Goal: Book appointment/travel/reservation

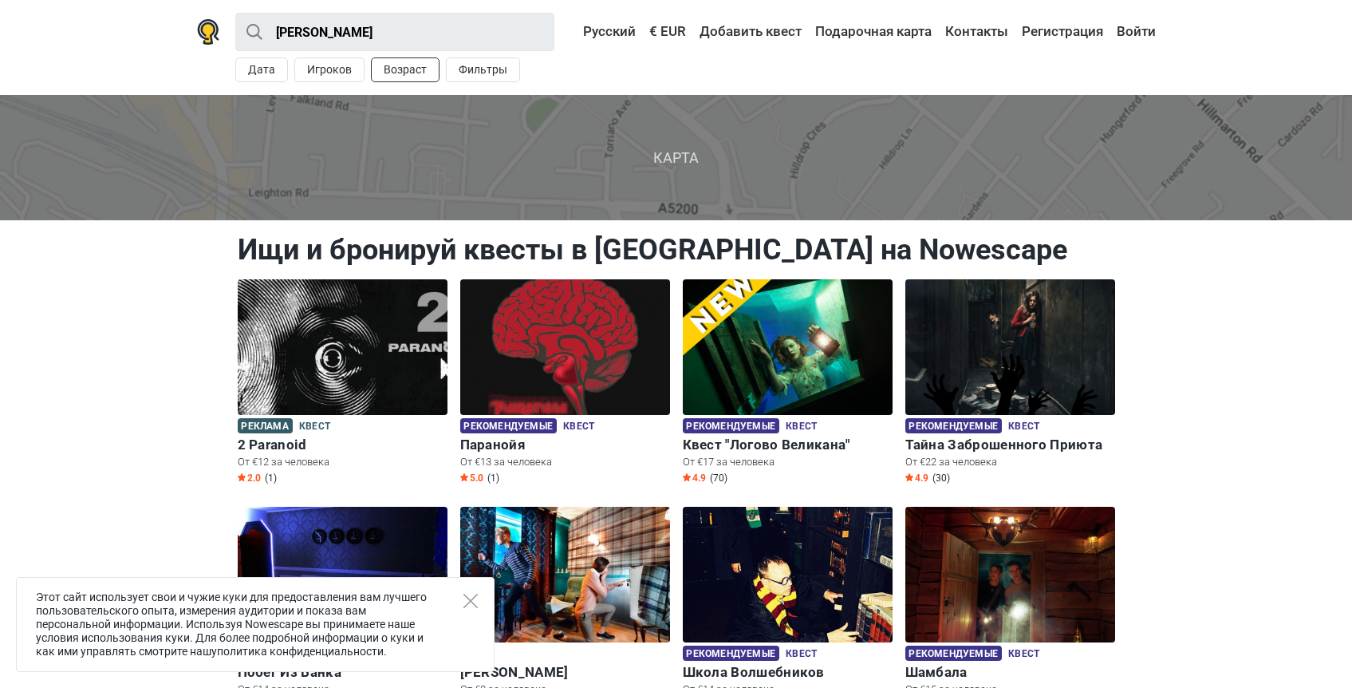
click at [373, 71] on button "Возраст" at bounding box center [405, 69] width 69 height 25
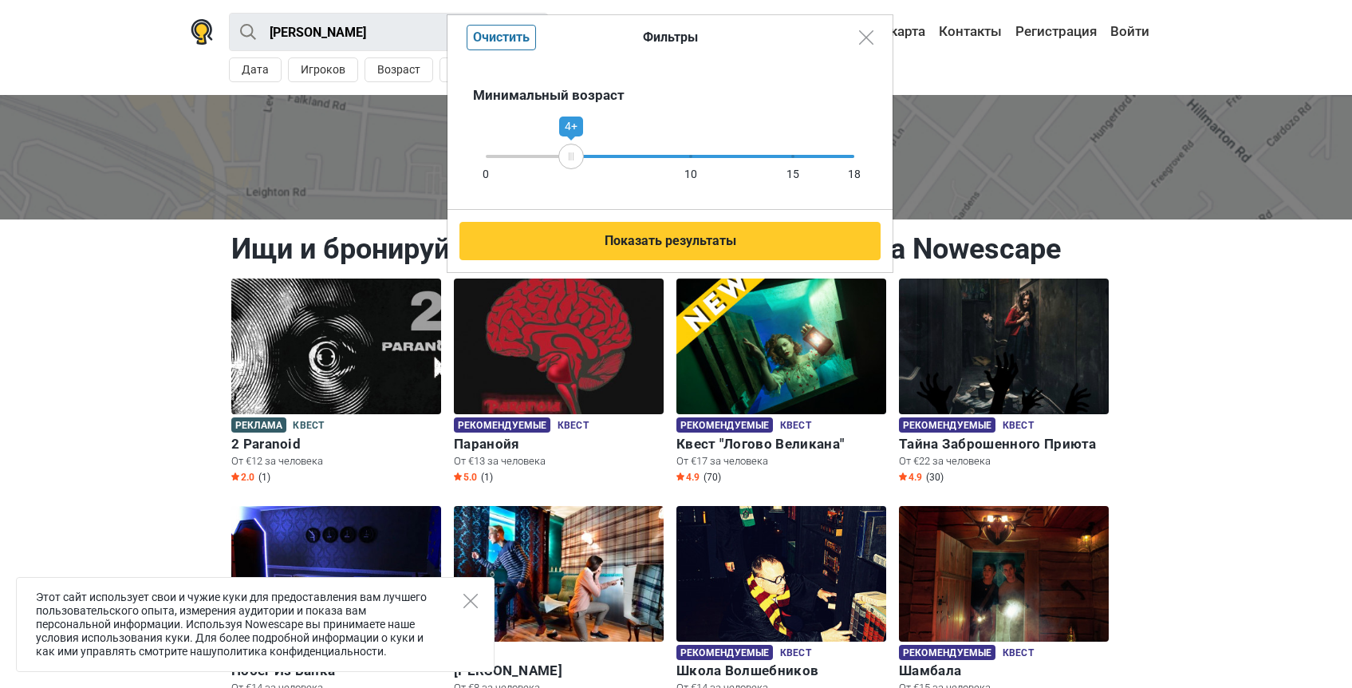
drag, startPoint x: 851, startPoint y: 155, endPoint x: 571, endPoint y: 158, distance: 280.1
click at [571, 158] on icon at bounding box center [571, 156] width 24 height 8
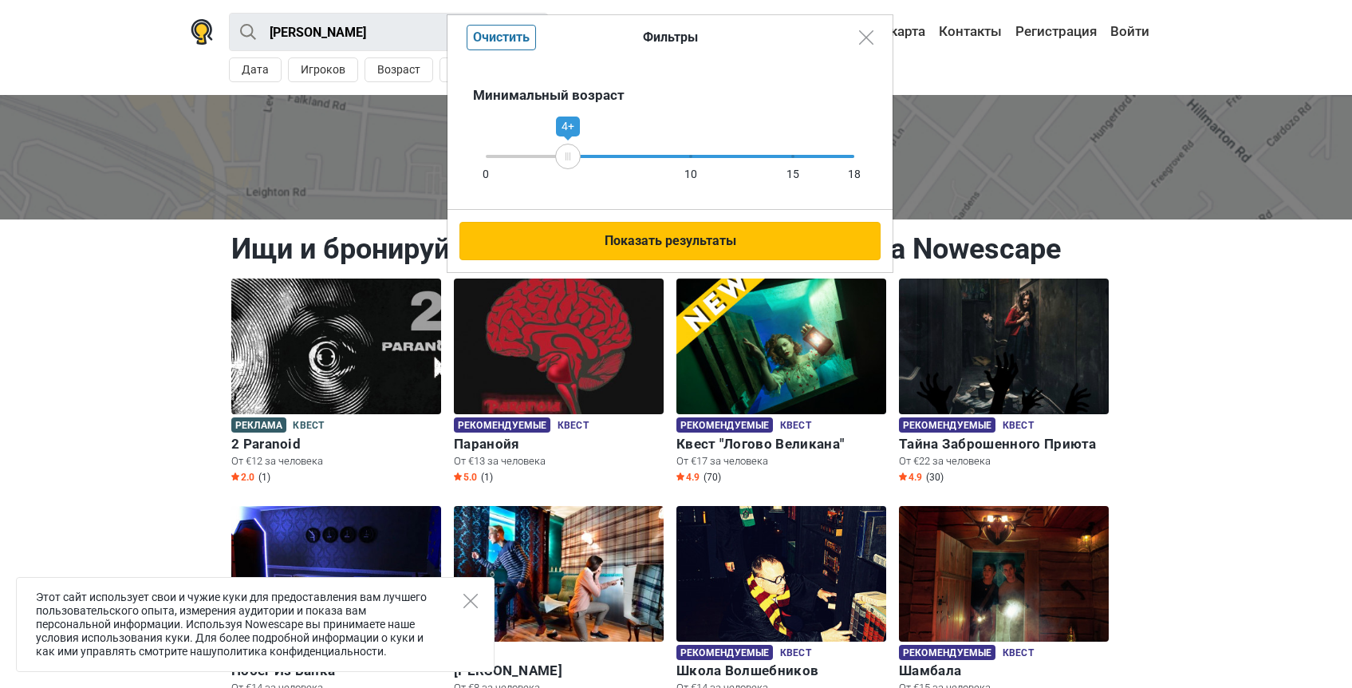
click at [641, 227] on button "Показать результаты" at bounding box center [670, 241] width 421 height 38
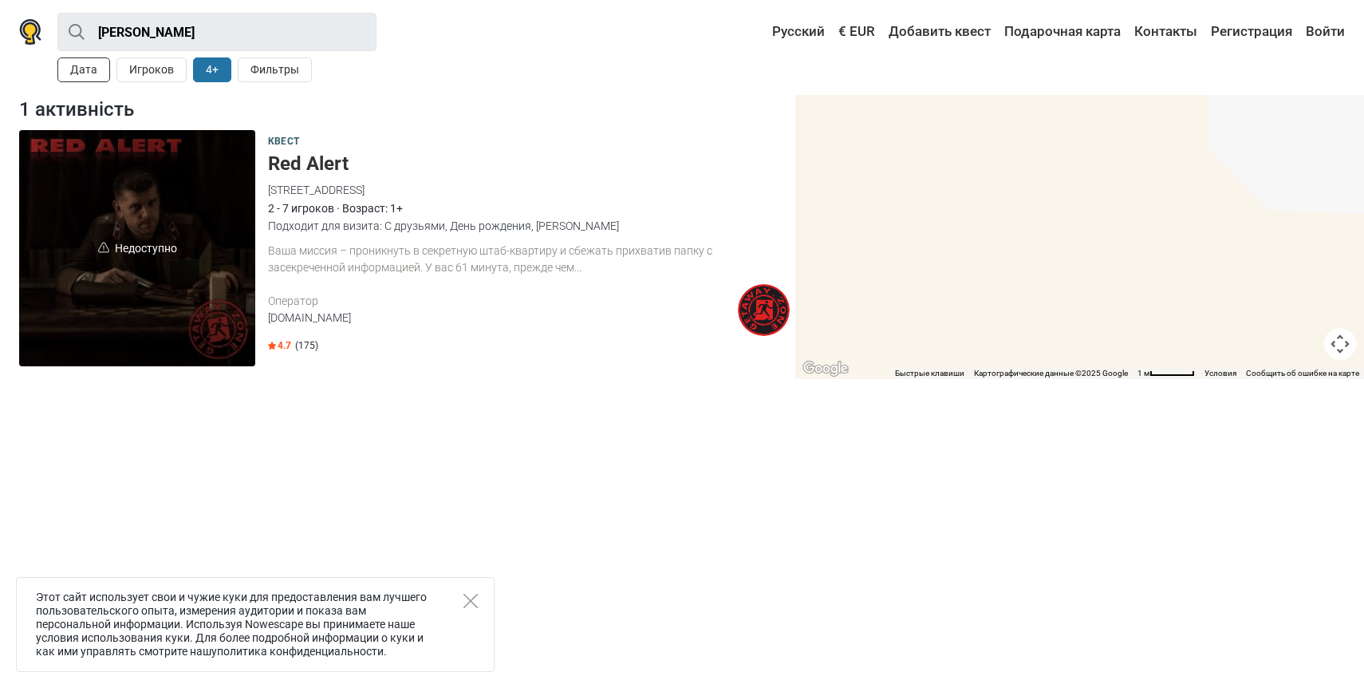
click at [106, 79] on button "Дата" at bounding box center [83, 69] width 53 height 25
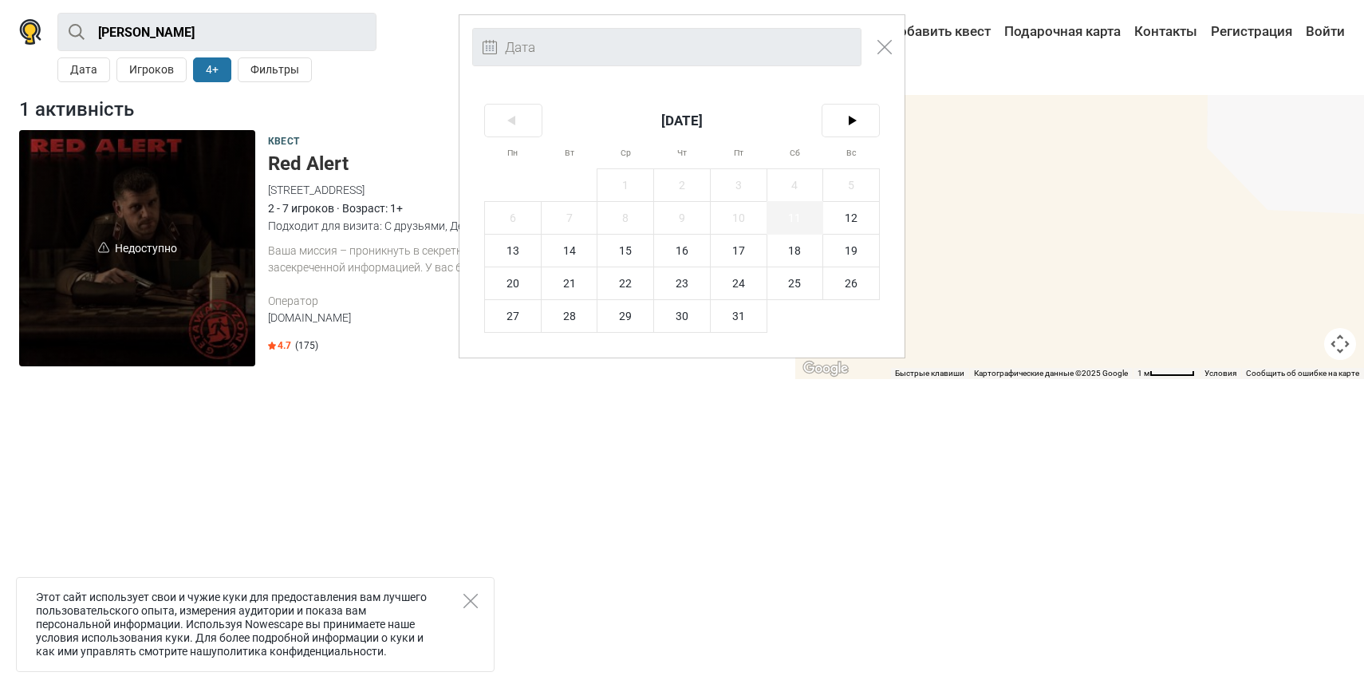
click at [781, 224] on span "11" at bounding box center [796, 218] width 56 height 32
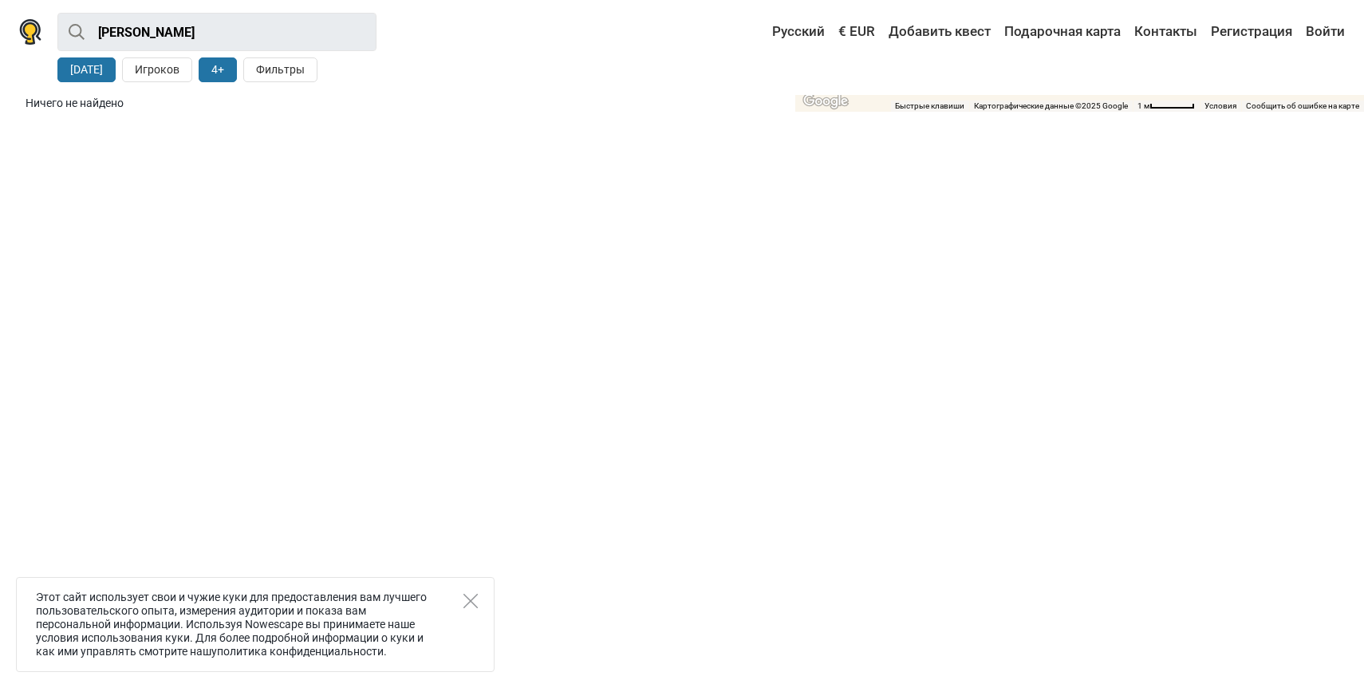
click at [203, 72] on button "4+" at bounding box center [218, 69] width 38 height 25
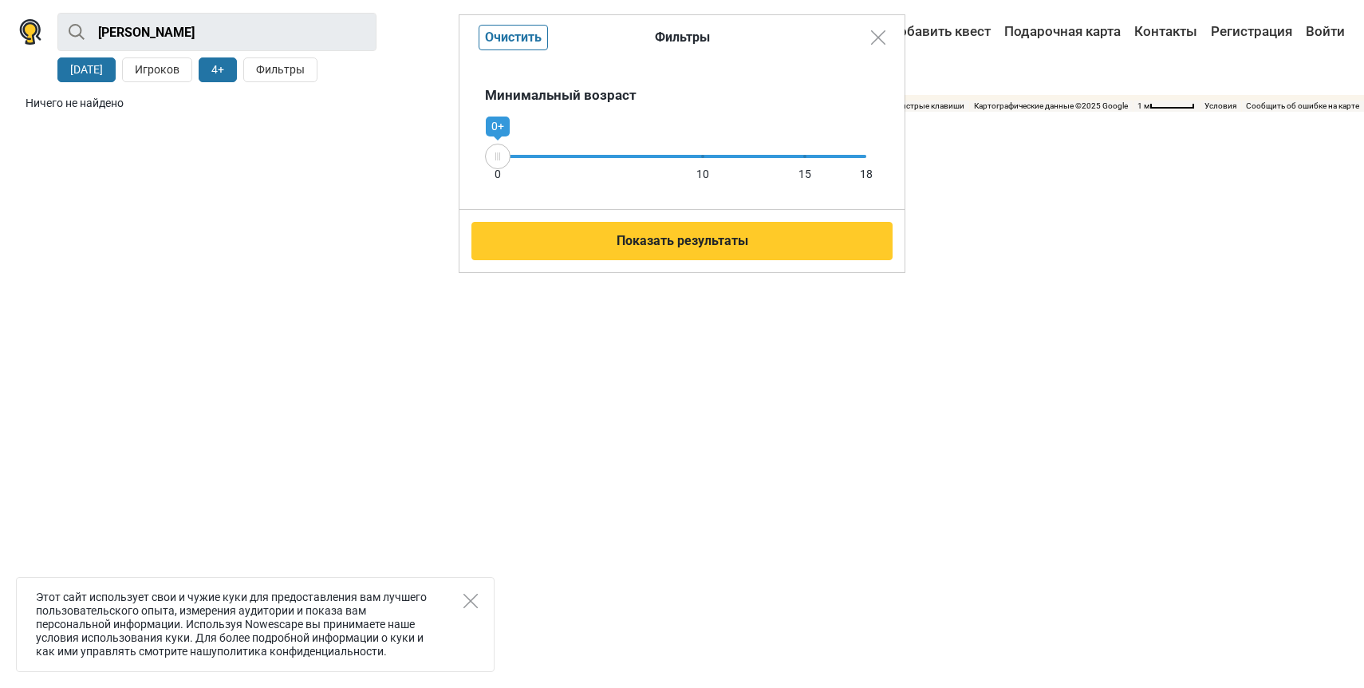
drag, startPoint x: 574, startPoint y: 153, endPoint x: 423, endPoint y: 161, distance: 151.0
click at [423, 161] on div "Фильтры Очистить Минимальный возраст 0 10 15 18 0+ Показать результаты" at bounding box center [682, 344] width 1364 height 688
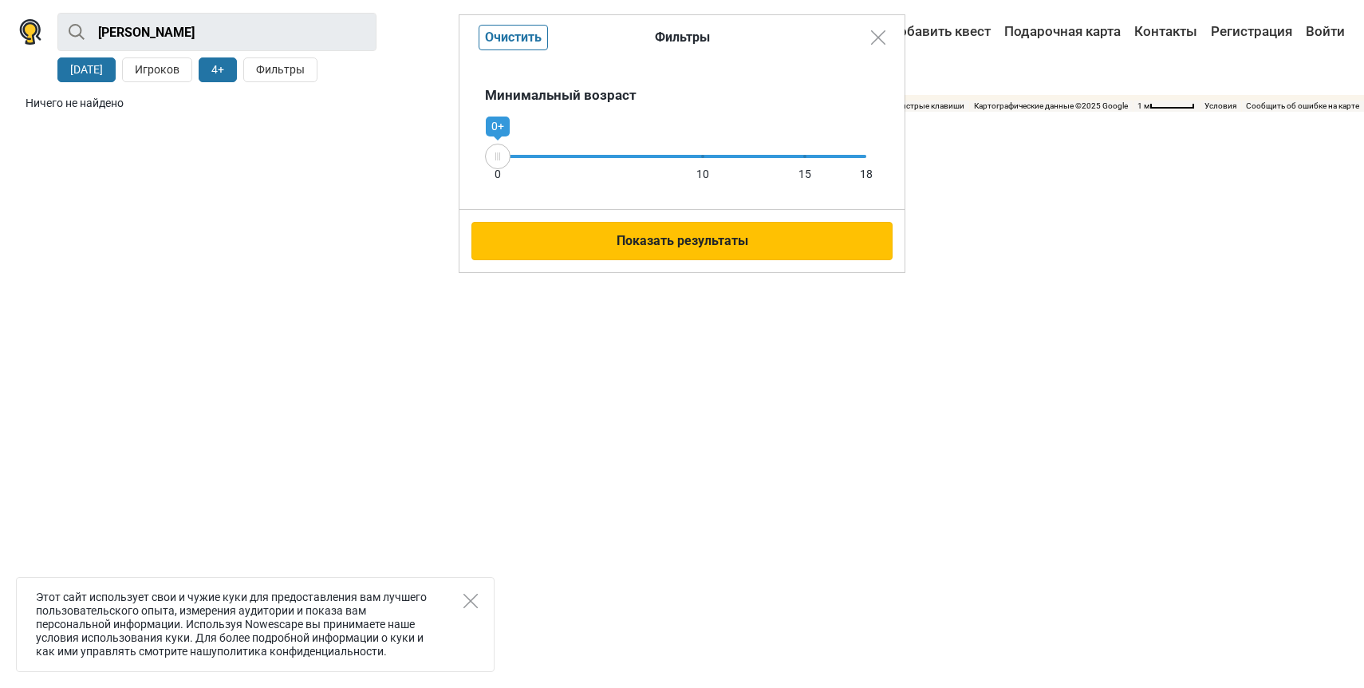
click at [590, 234] on button "Показать результаты" at bounding box center [682, 241] width 421 height 38
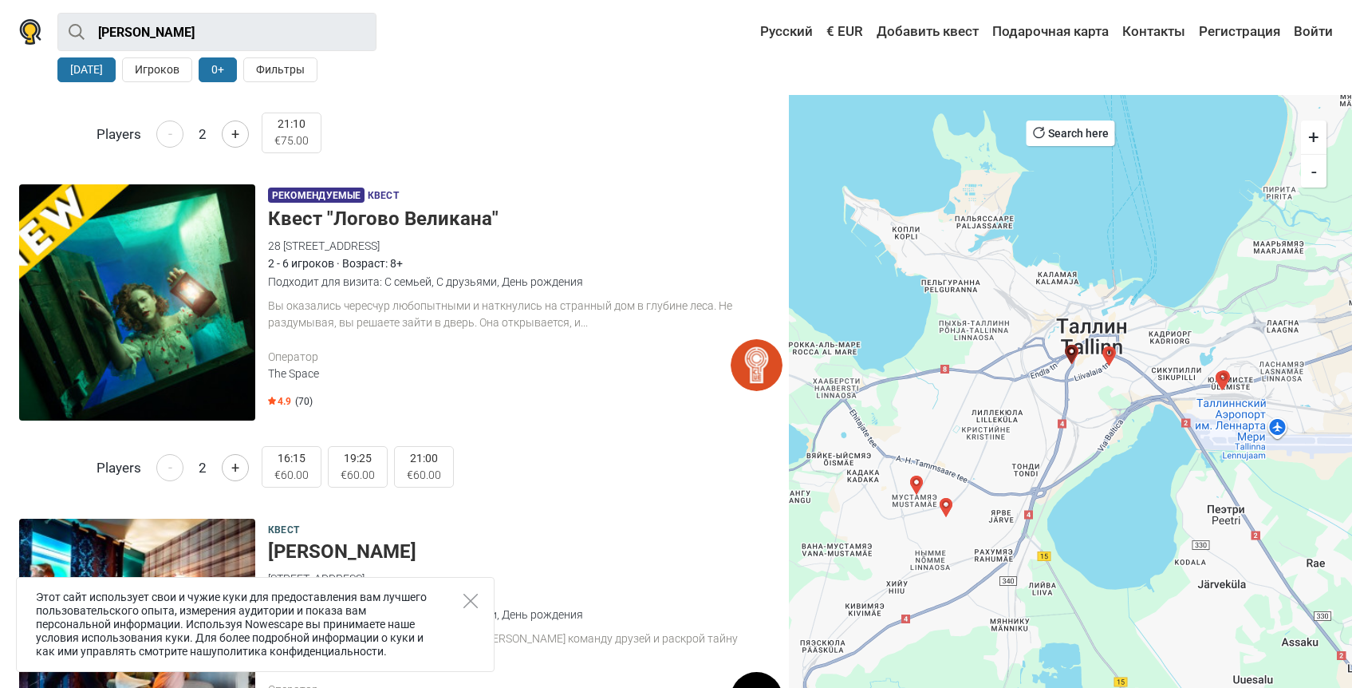
scroll to position [618, 0]
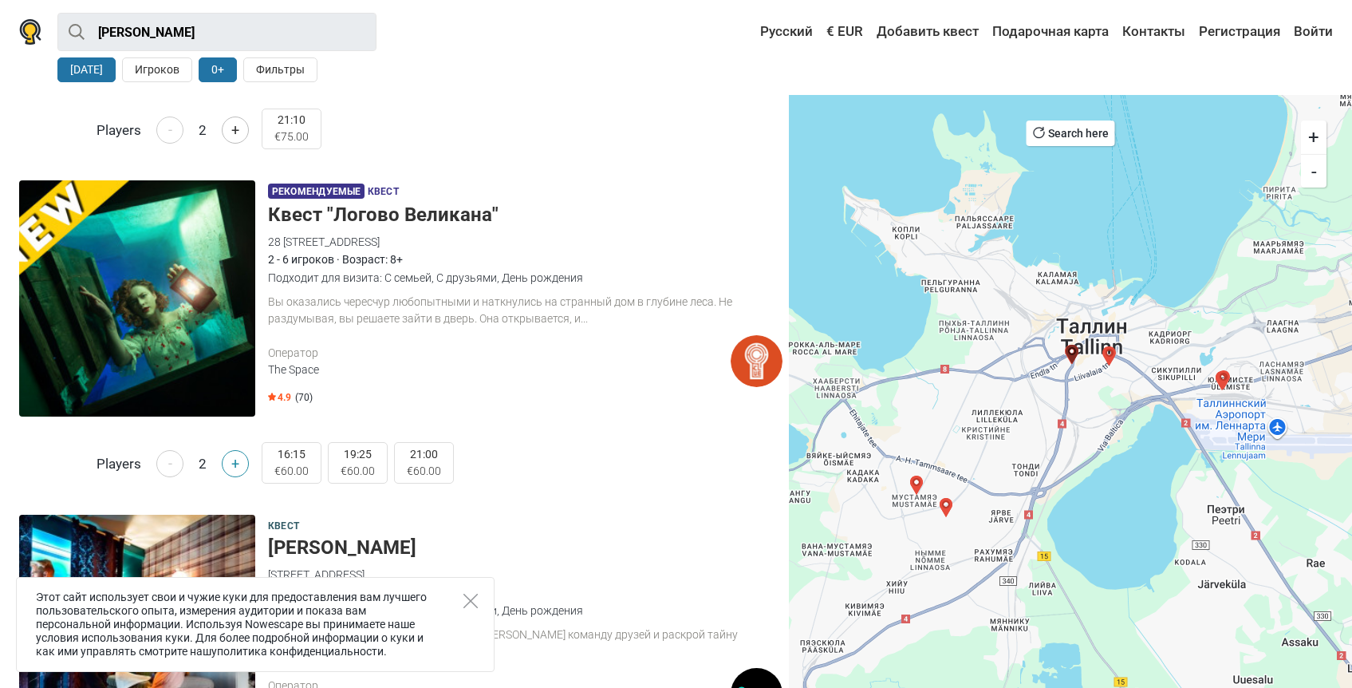
click at [224, 464] on button "+" at bounding box center [235, 463] width 27 height 27
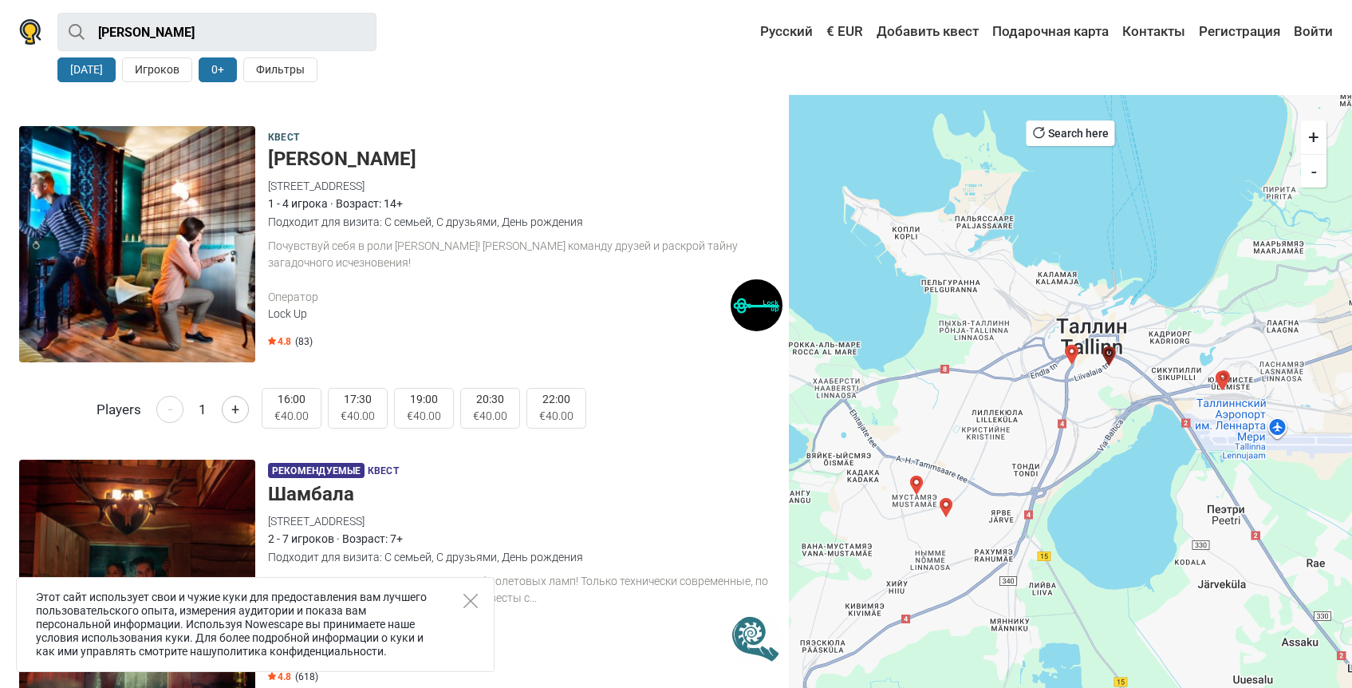
scroll to position [1012, 0]
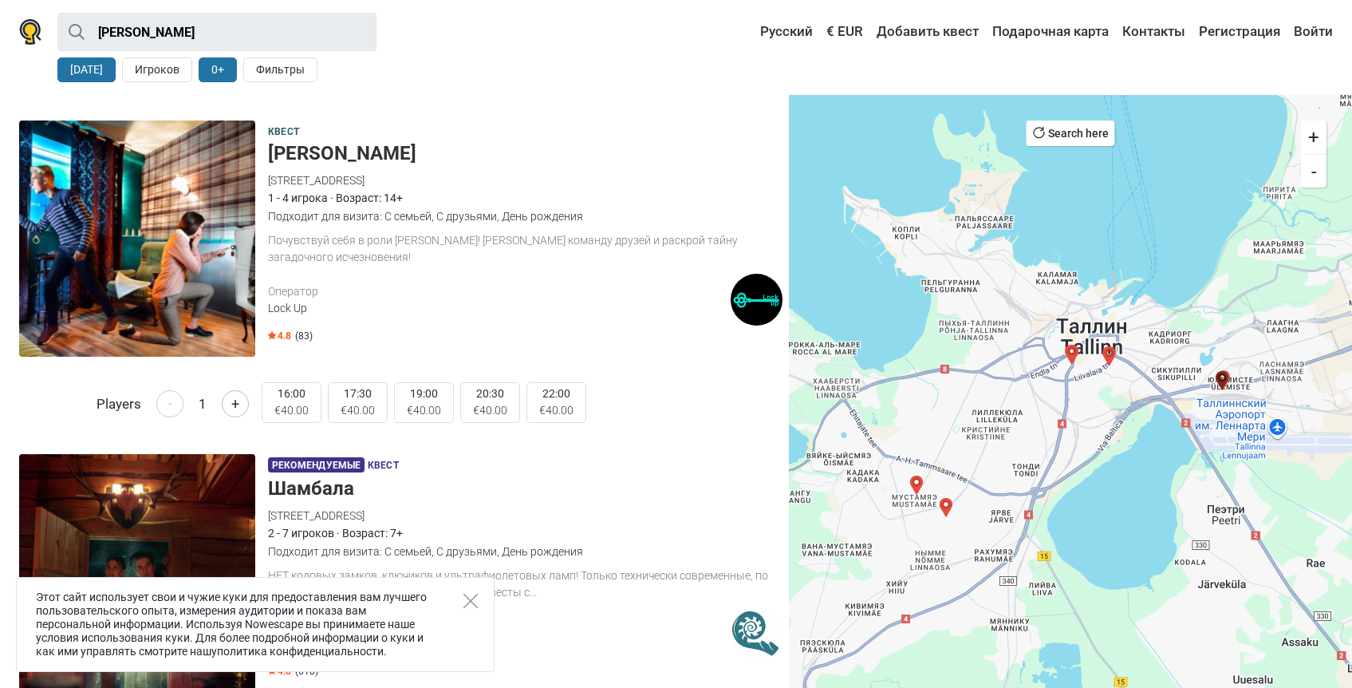
click at [231, 417] on div "Players - 1 +" at bounding box center [134, 412] width 243 height 60
click at [232, 408] on button "+" at bounding box center [235, 403] width 27 height 27
click at [231, 408] on button "+" at bounding box center [235, 403] width 27 height 27
click at [473, 103] on div "16:15 €80.00 19:25 €80.00 21:00 €80.00" at bounding box center [522, 78] width 521 height 60
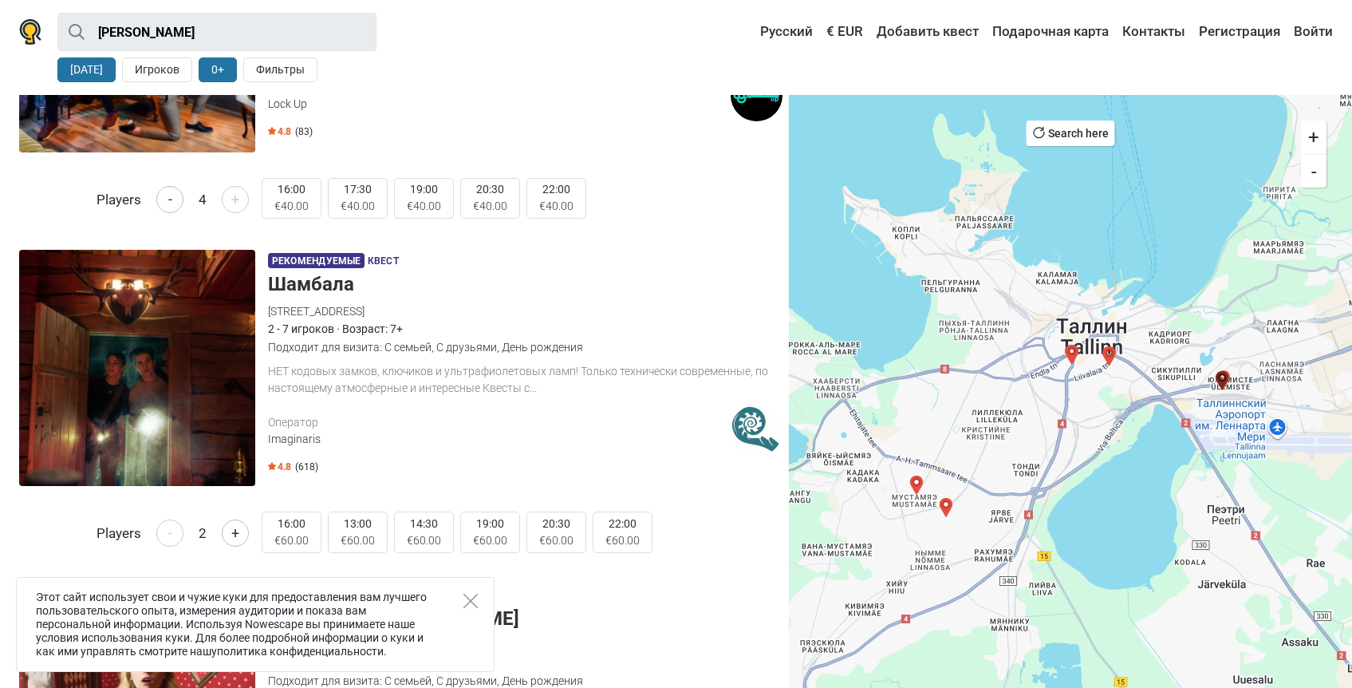
scroll to position [1219, 0]
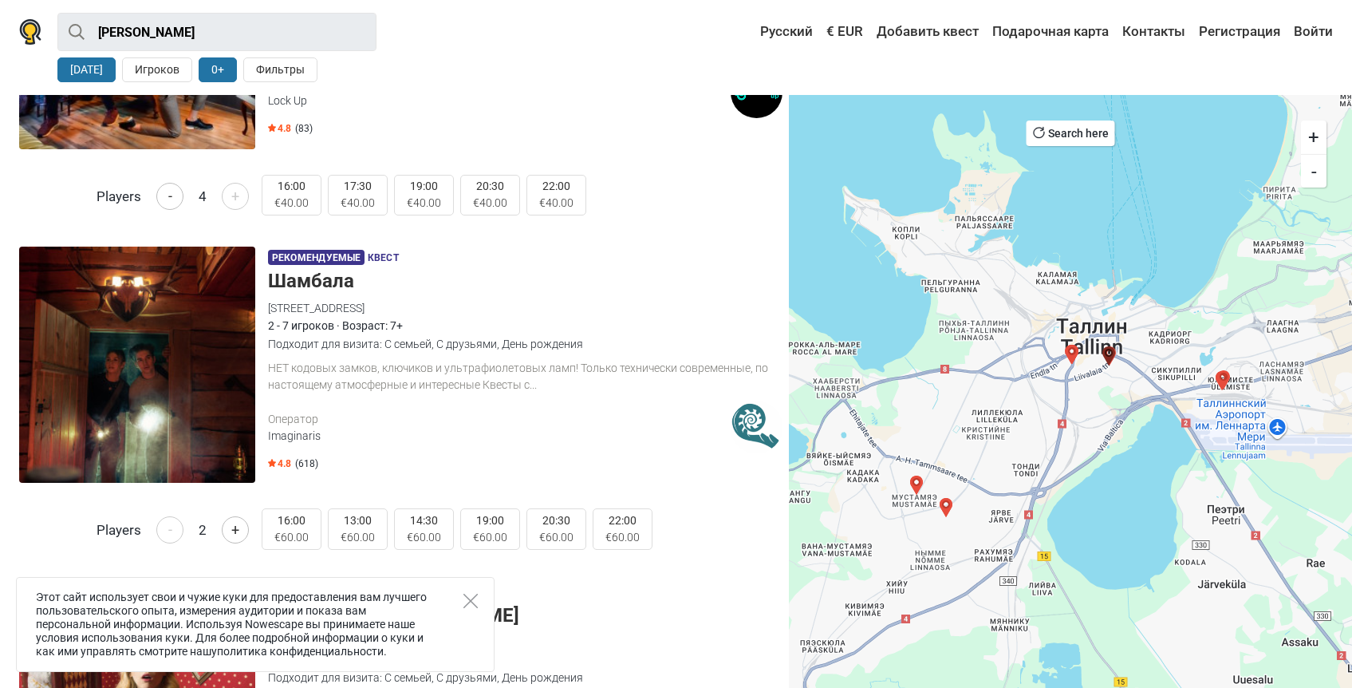
click at [337, 285] on h5 "Шамбала" at bounding box center [525, 281] width 515 height 23
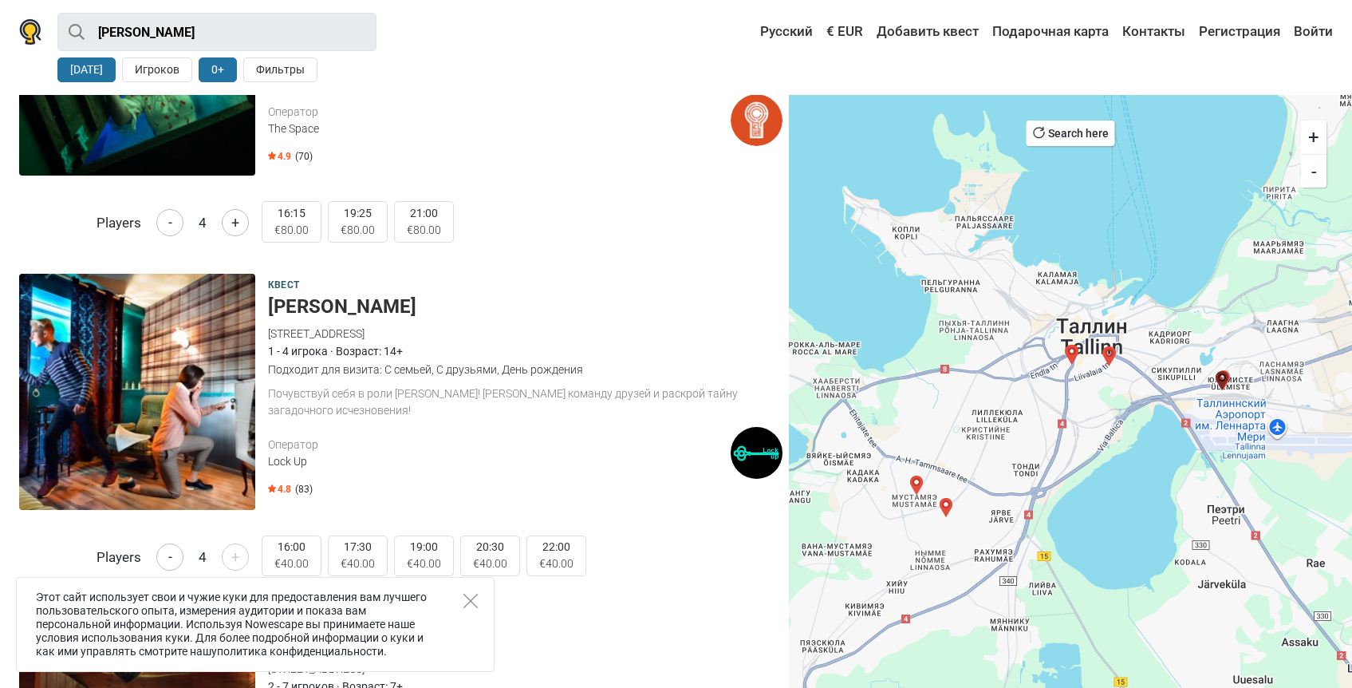
click at [367, 314] on h5 "[PERSON_NAME]" at bounding box center [525, 306] width 515 height 23
click at [294, 566] on span "€40.00" at bounding box center [291, 563] width 34 height 17
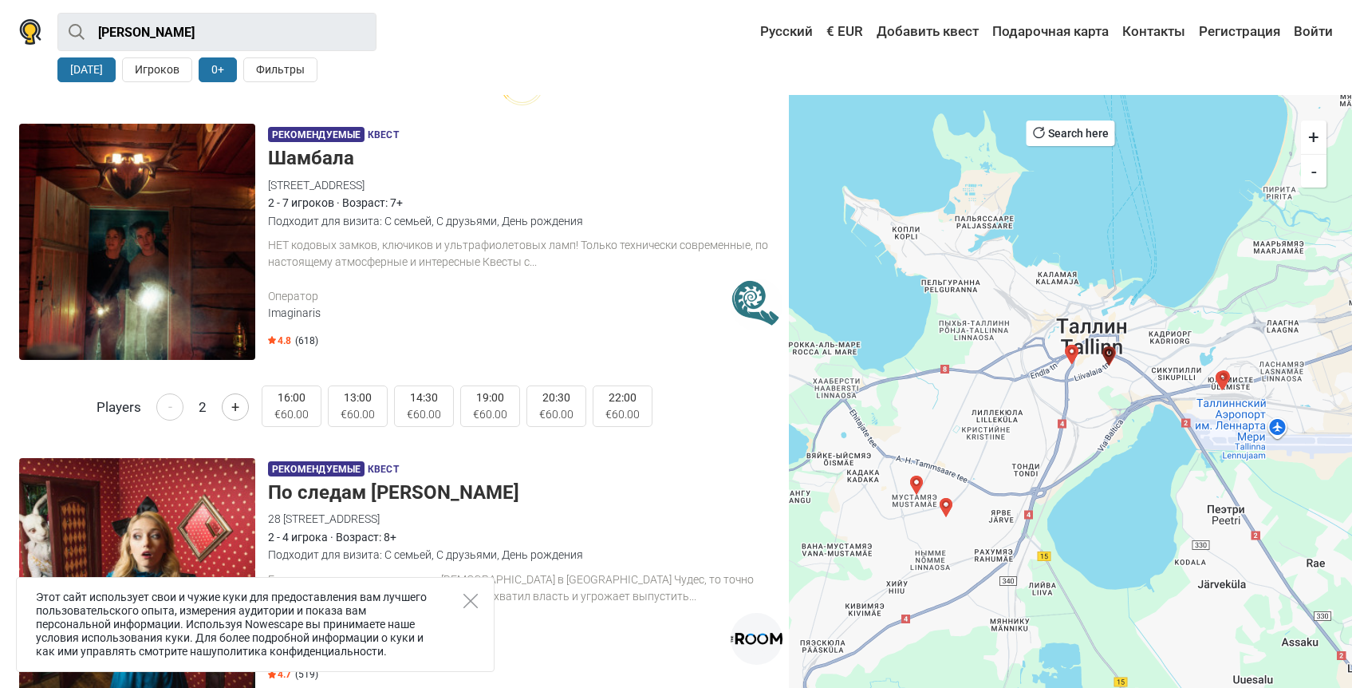
scroll to position [1391, 0]
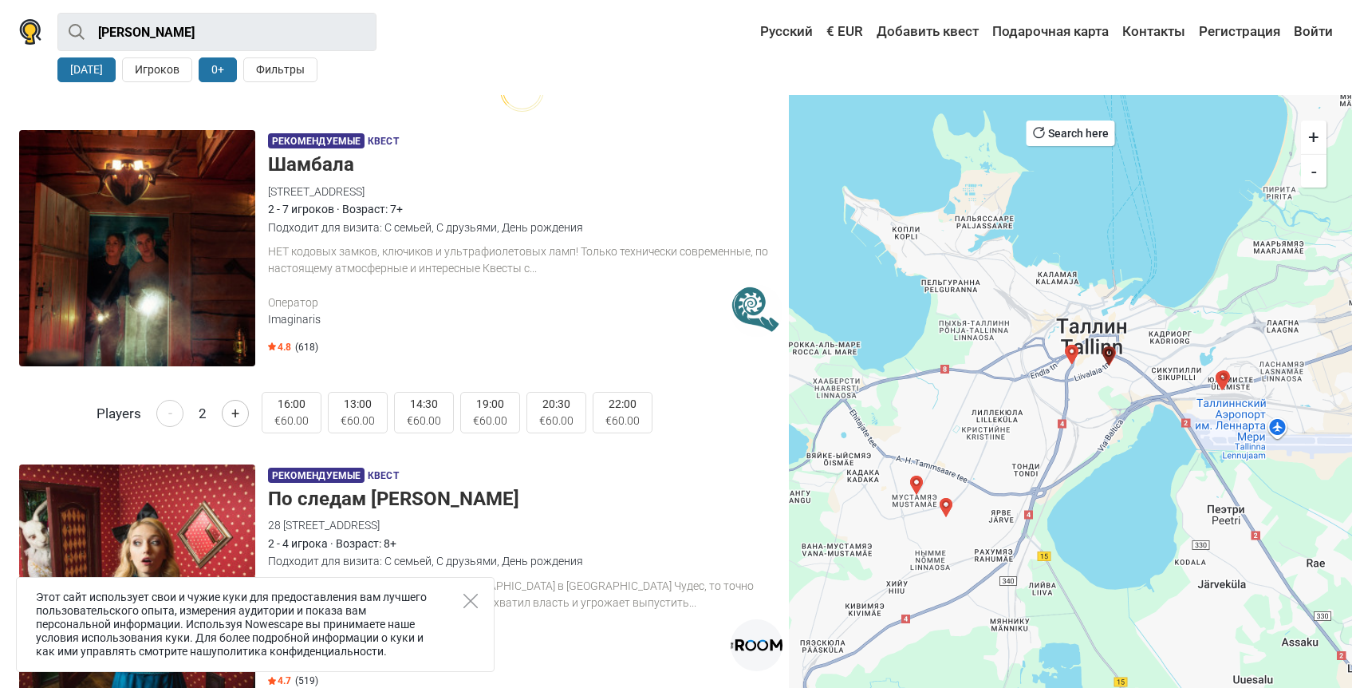
click at [334, 168] on h5 "Шамбала" at bounding box center [525, 164] width 515 height 23
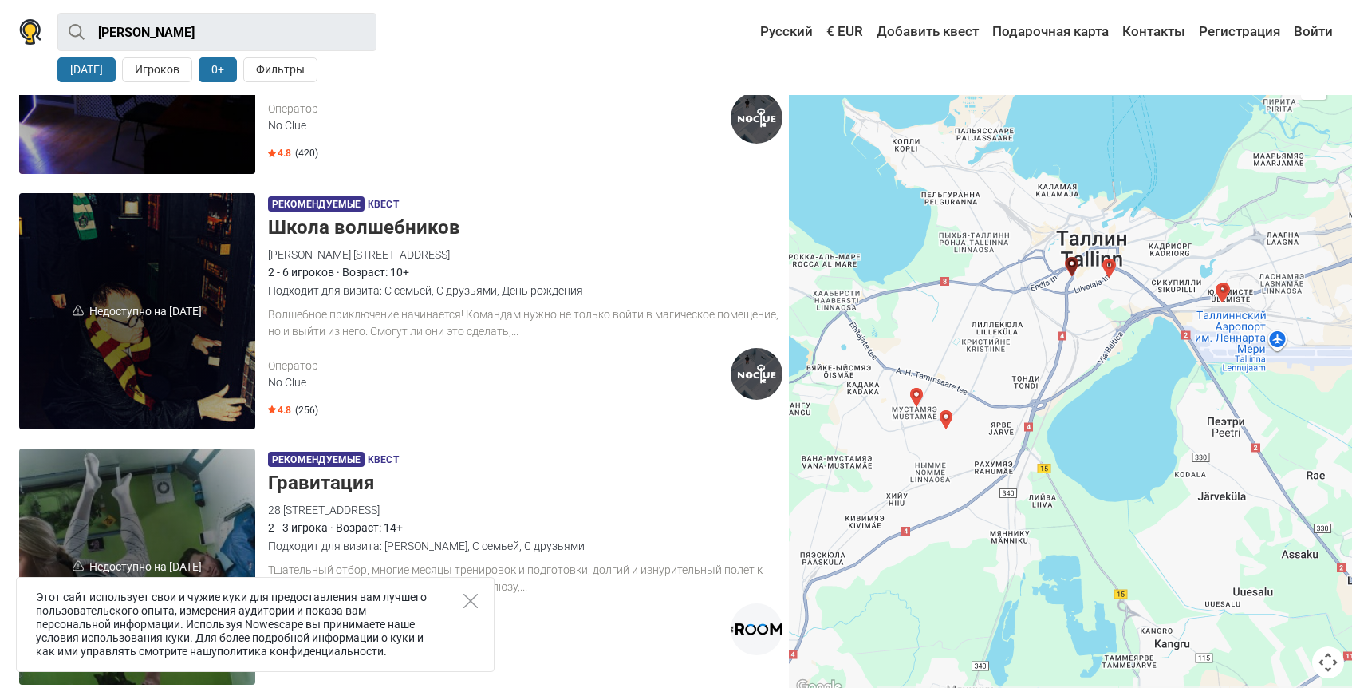
scroll to position [4312, 0]
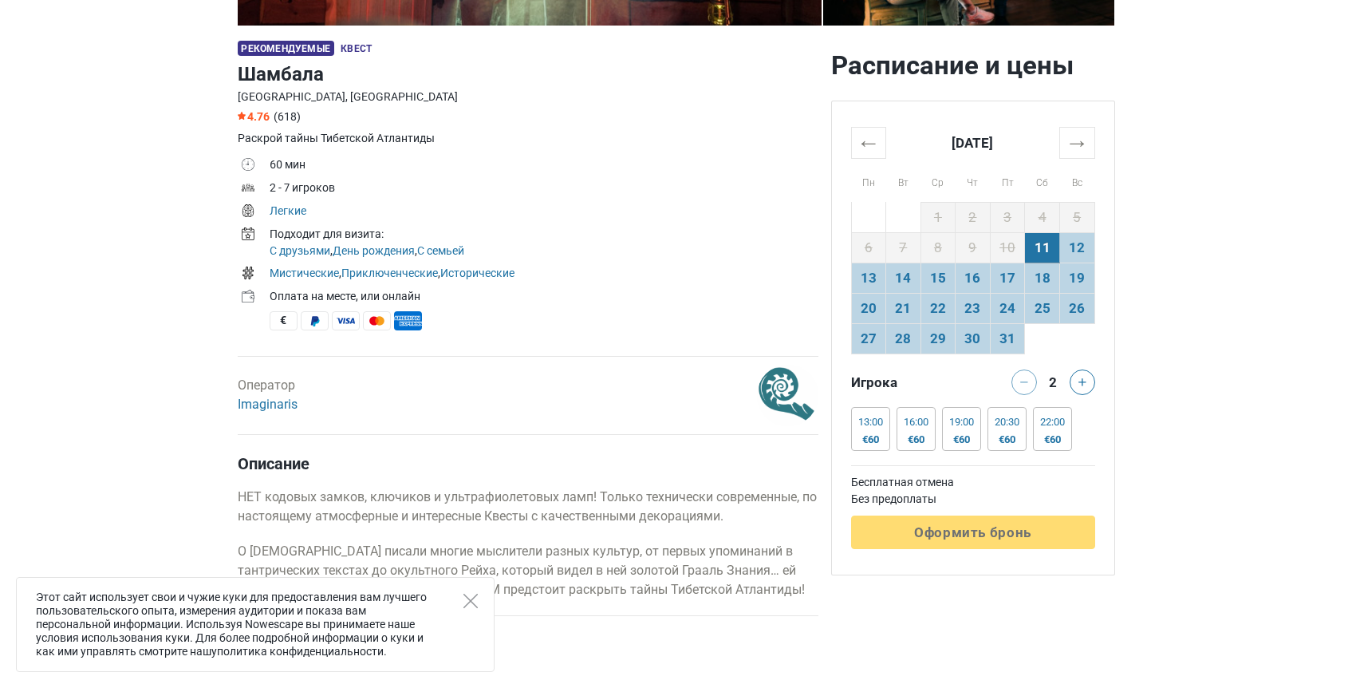
scroll to position [460, 0]
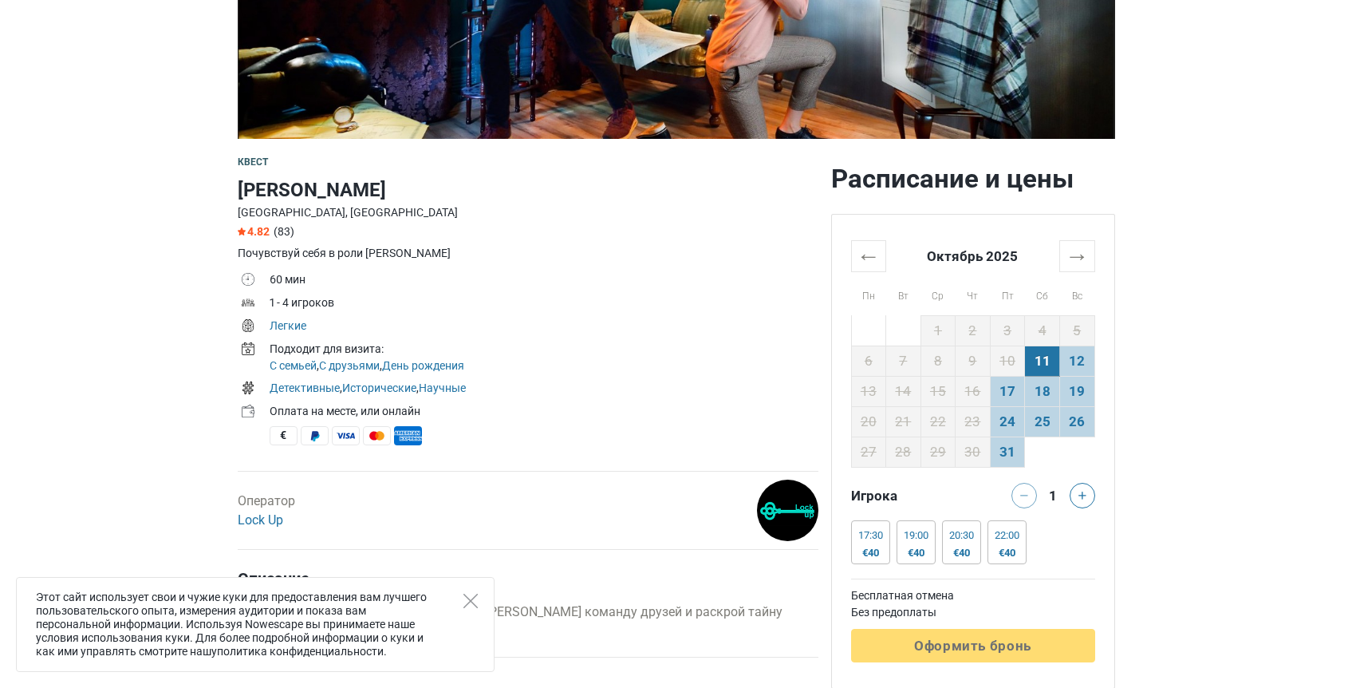
scroll to position [349, 0]
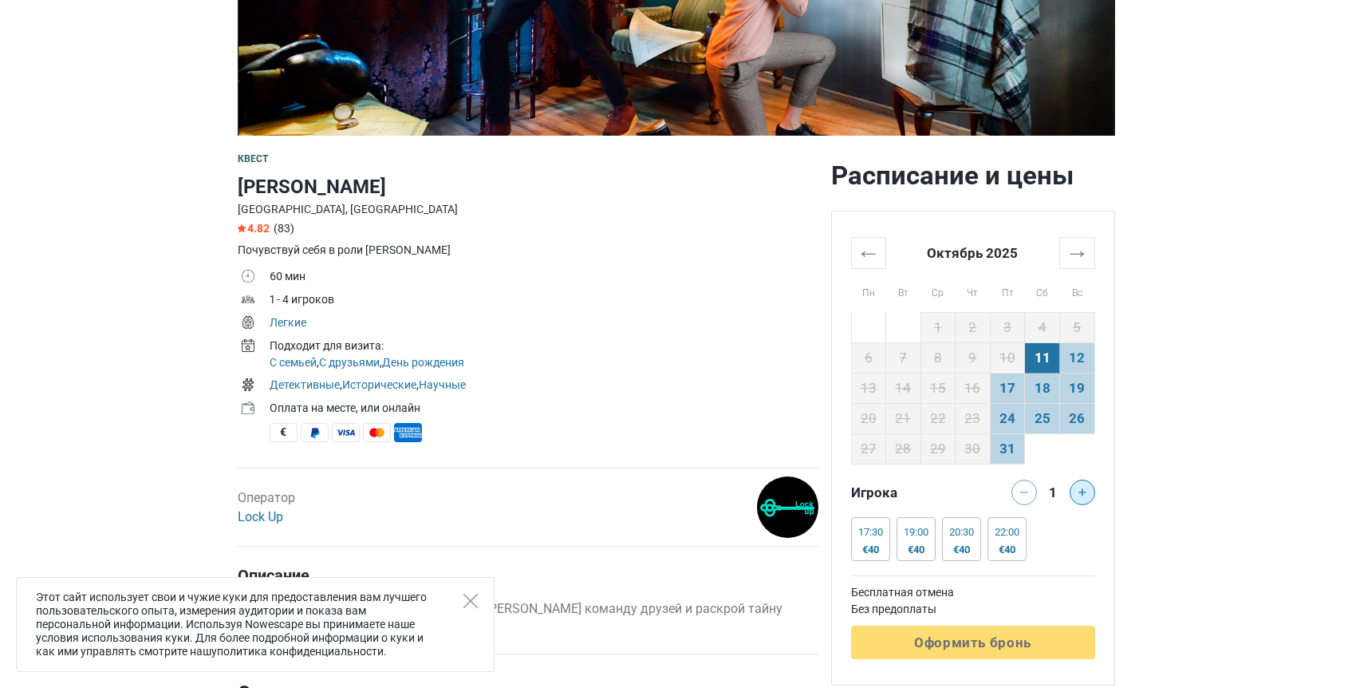
click at [1072, 493] on button at bounding box center [1083, 492] width 26 height 26
click at [1044, 361] on td "11" at bounding box center [1042, 357] width 35 height 30
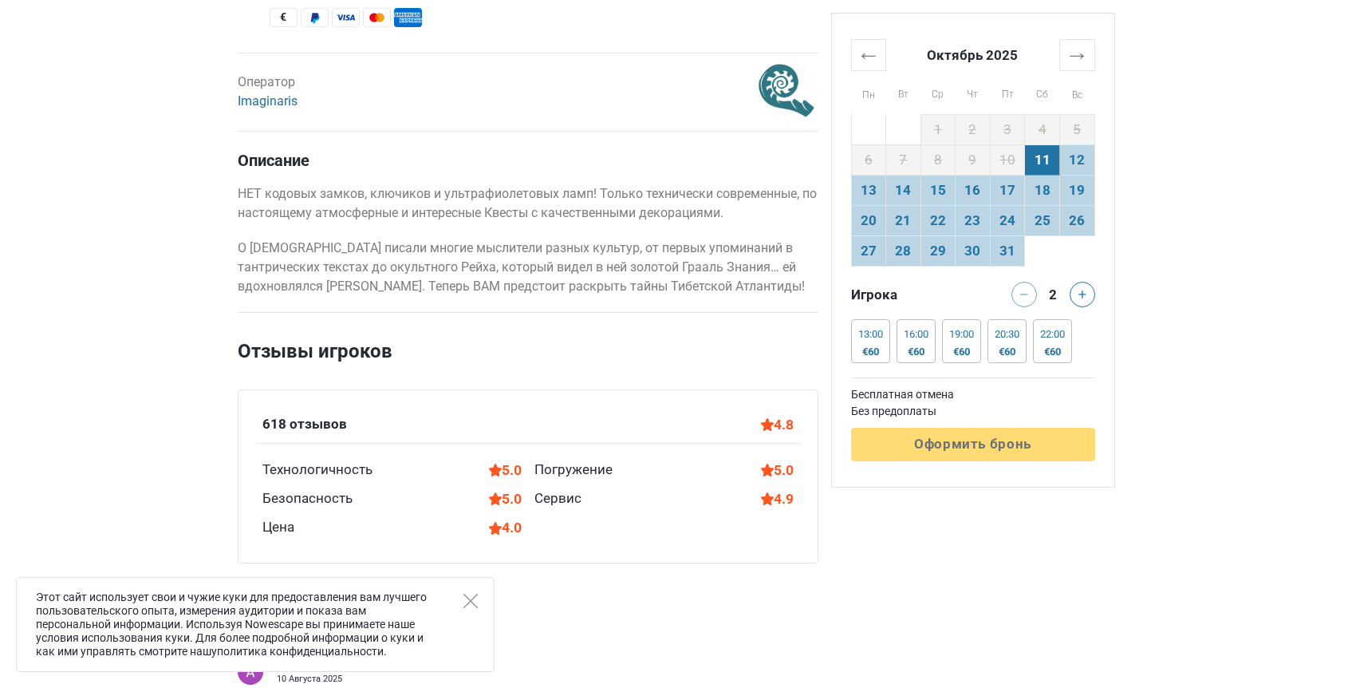
scroll to position [761, 0]
